Goal: Find specific page/section: Find specific page/section

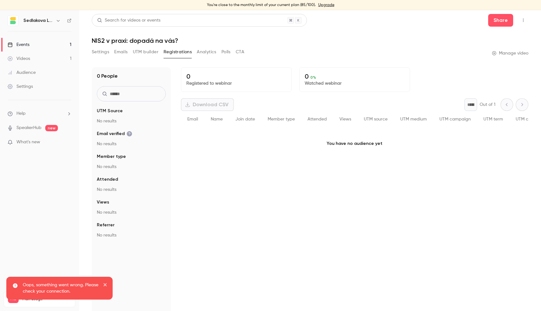
click at [43, 45] on link "Events 1" at bounding box center [39, 45] width 79 height 14
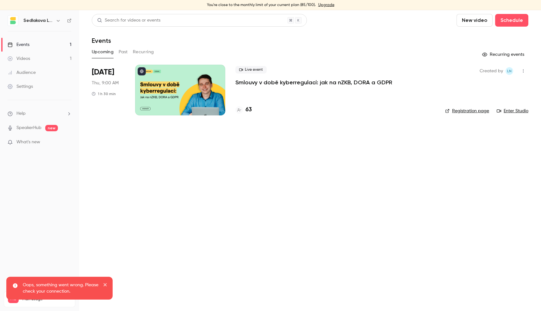
click at [247, 80] on p "Smlouvy v době kyberregulací: jak na nZKB, DORA a GDPR" at bounding box center [314, 83] width 157 height 8
